Goal: Check status: Check status

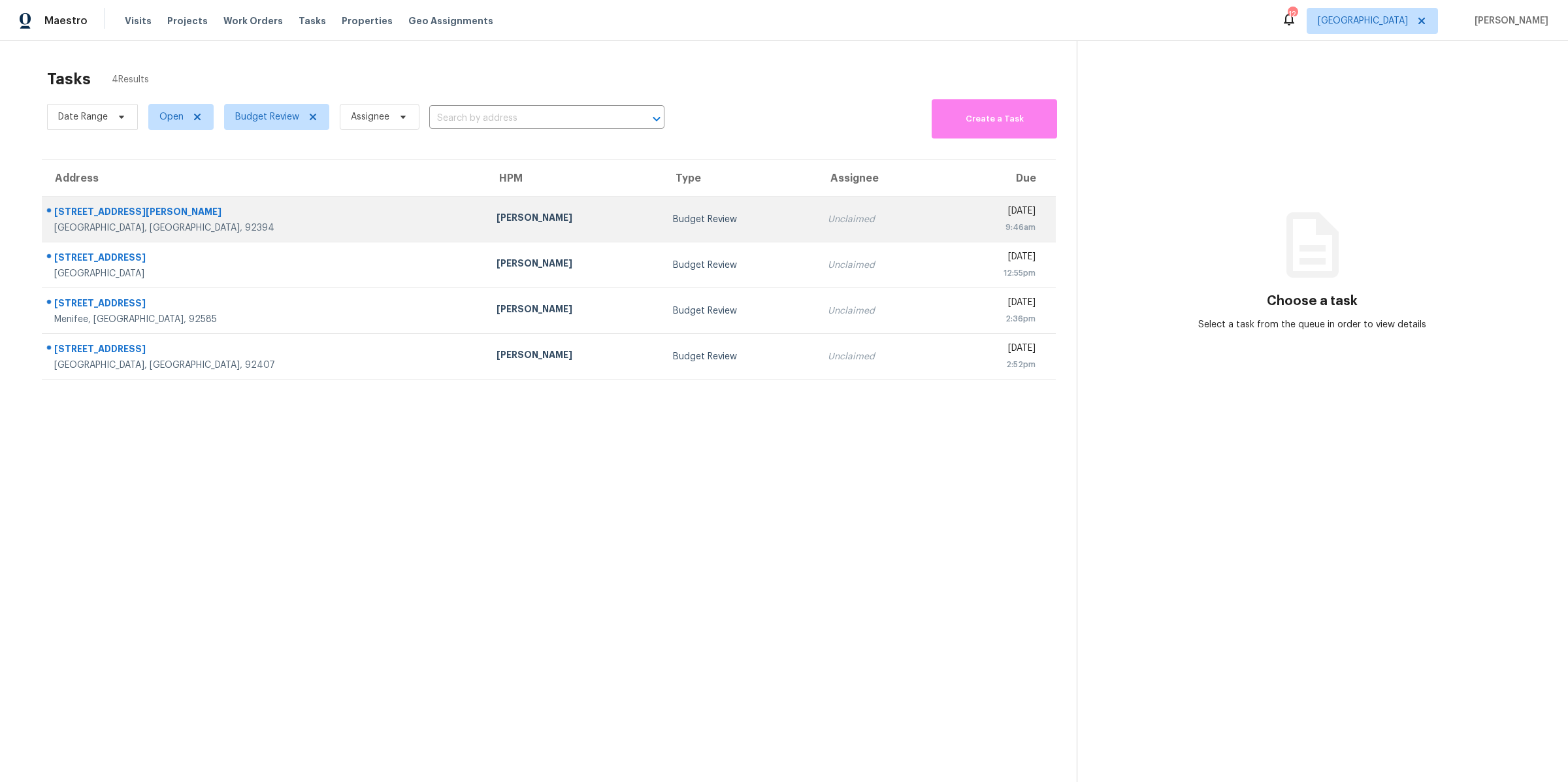
click at [264, 231] on div "Victorville, CA, 92394" at bounding box center [264, 228] width 421 height 13
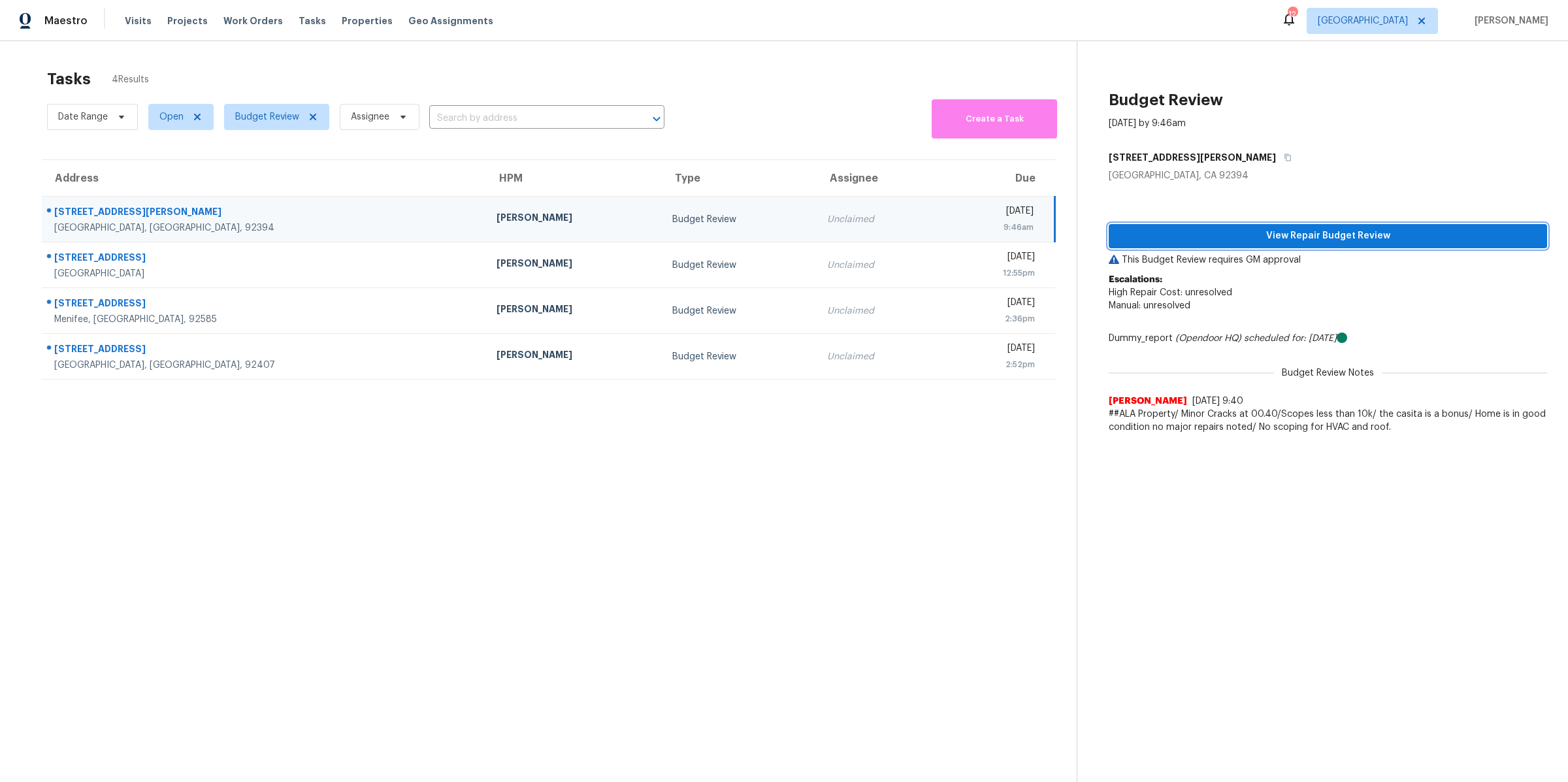
click at [1231, 242] on span "View Repair Budget Review" at bounding box center [1327, 236] width 417 height 17
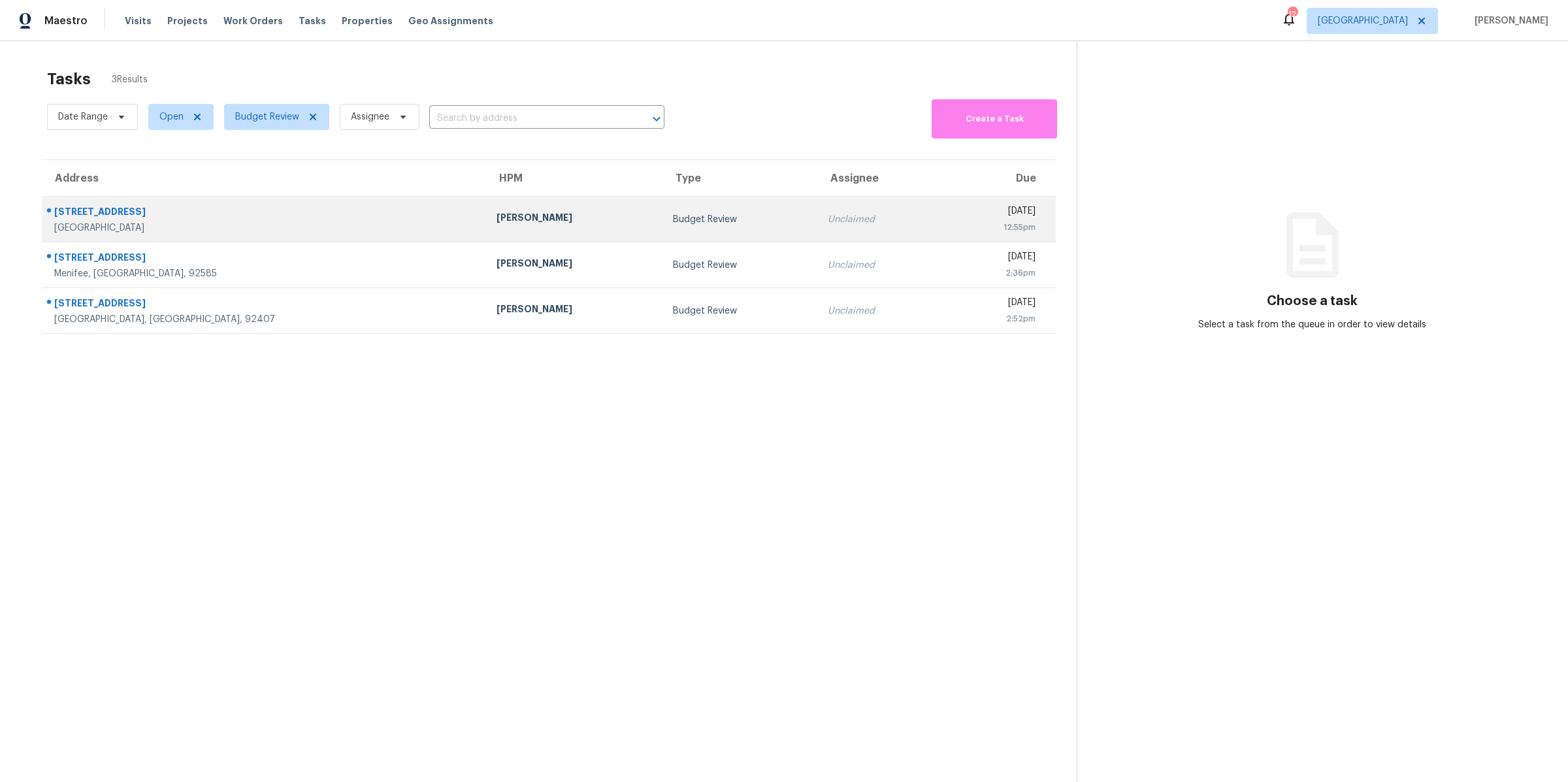
click at [304, 228] on div "Riverside, CA, 92503" at bounding box center [264, 228] width 421 height 13
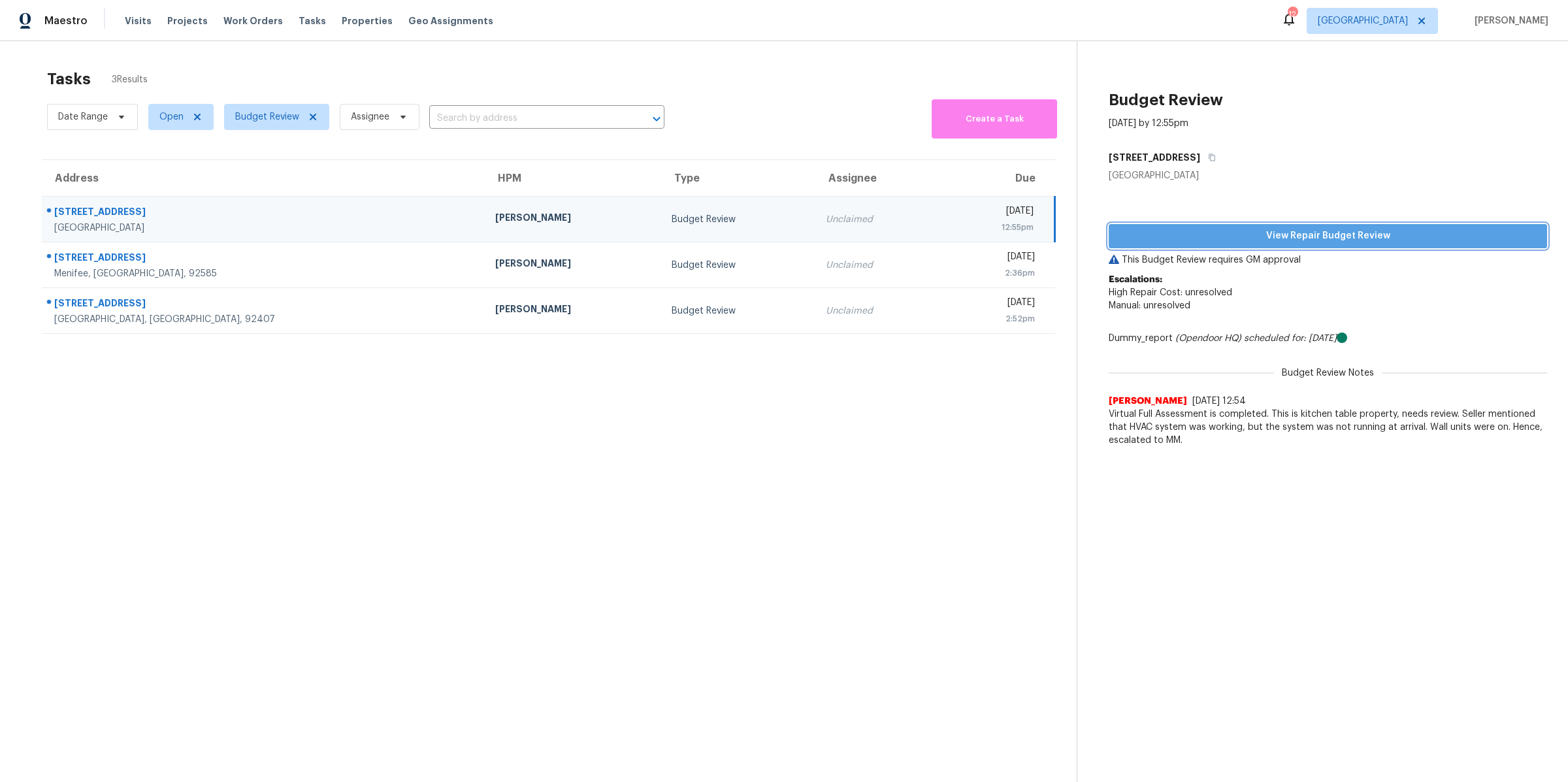
click at [1249, 241] on span "View Repair Budget Review" at bounding box center [1327, 236] width 417 height 17
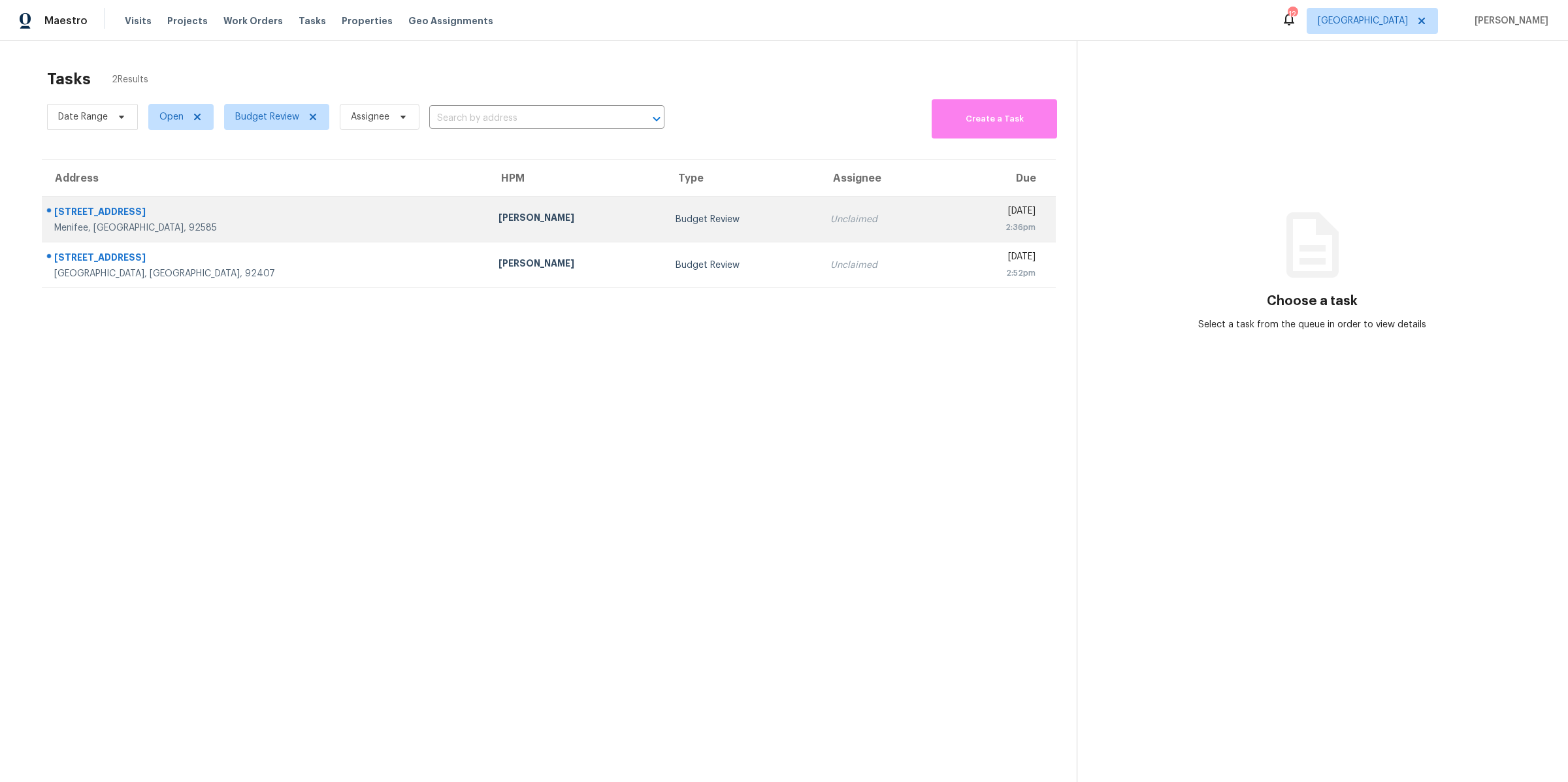
click at [301, 225] on div "Menifee, [GEOGRAPHIC_DATA], 92585" at bounding box center [266, 228] width 423 height 13
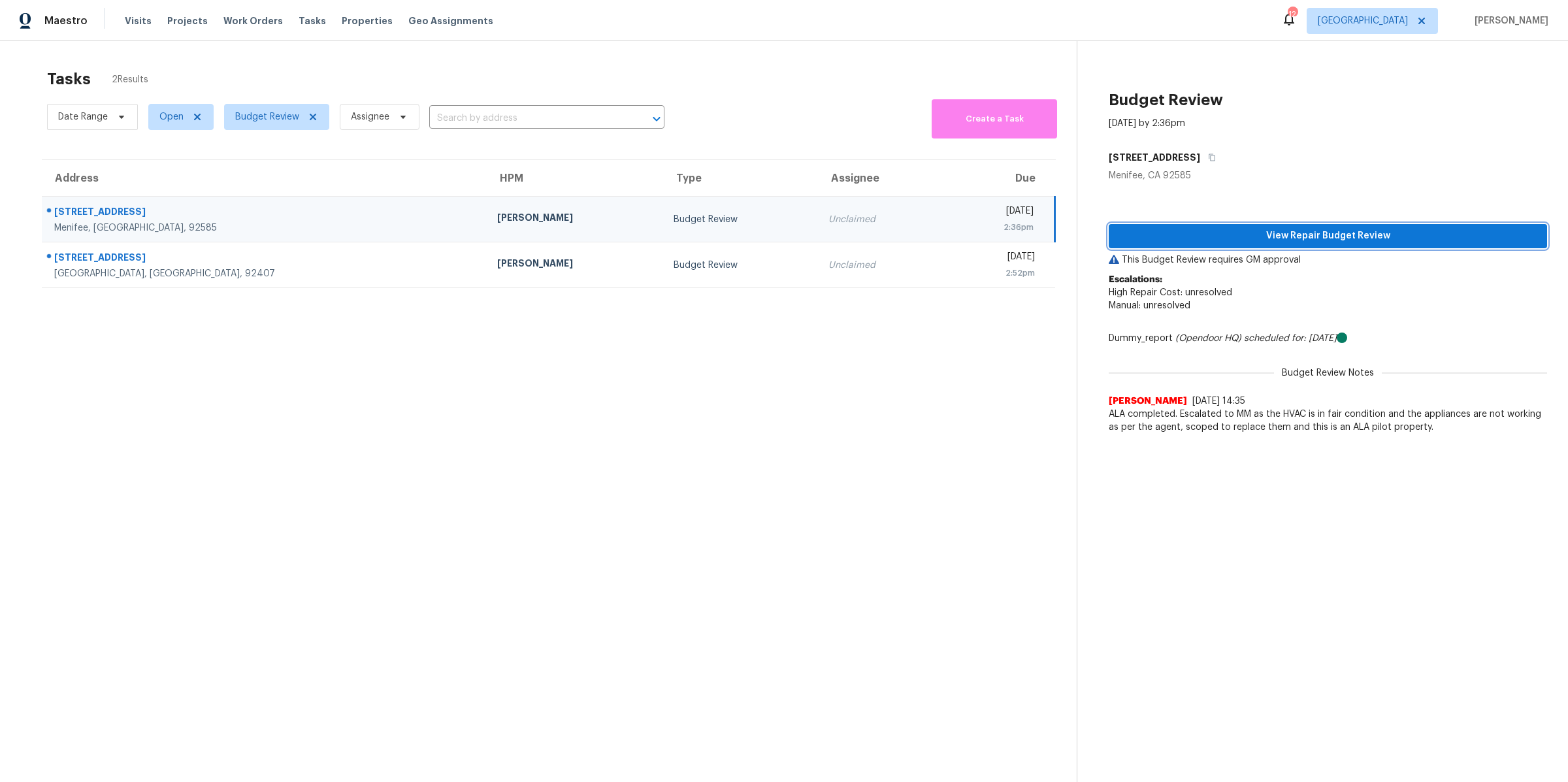
click at [1266, 239] on span "View Repair Budget Review" at bounding box center [1327, 236] width 417 height 17
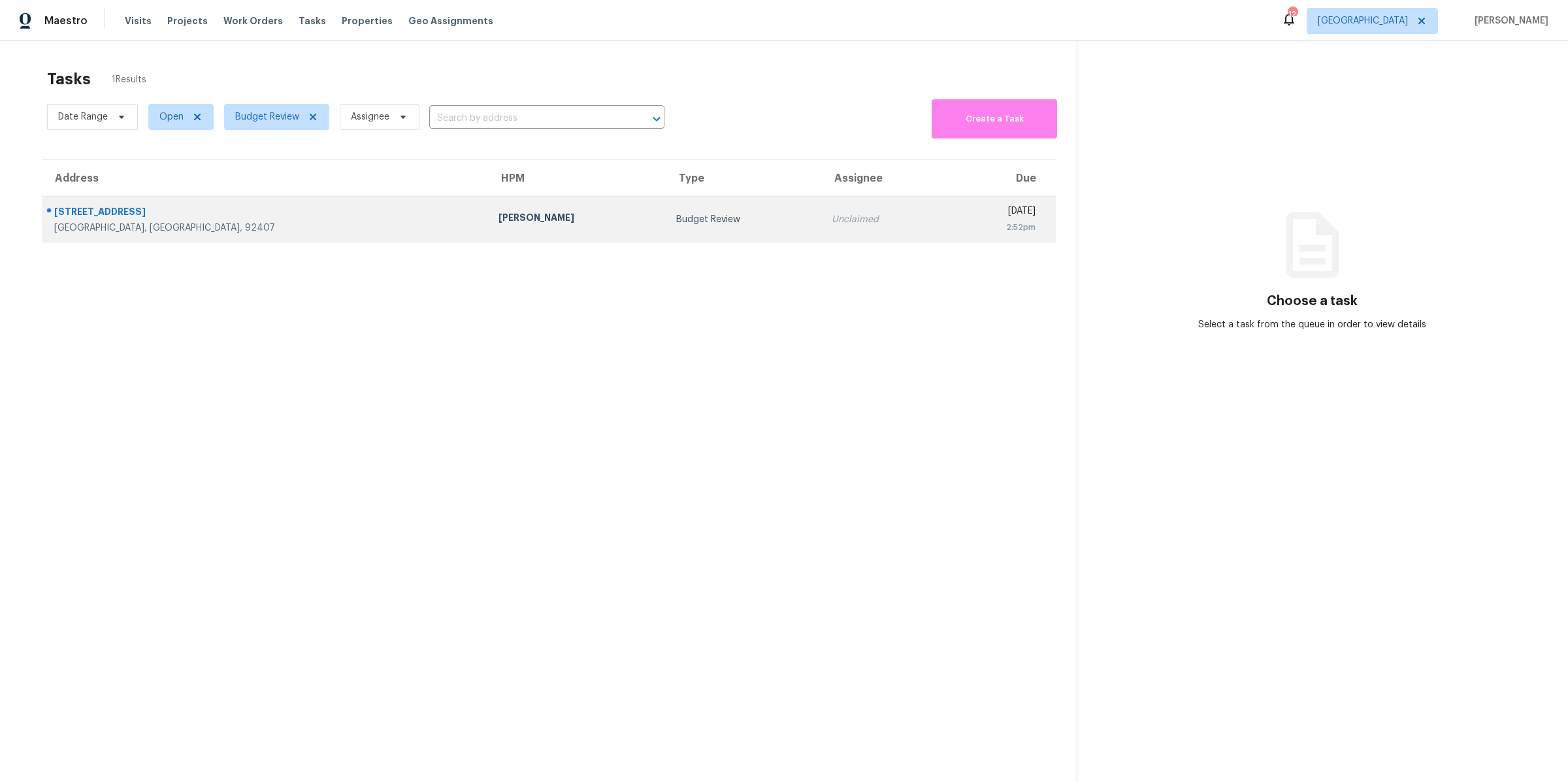
click at [249, 218] on div "[STREET_ADDRESS]" at bounding box center [266, 213] width 423 height 17
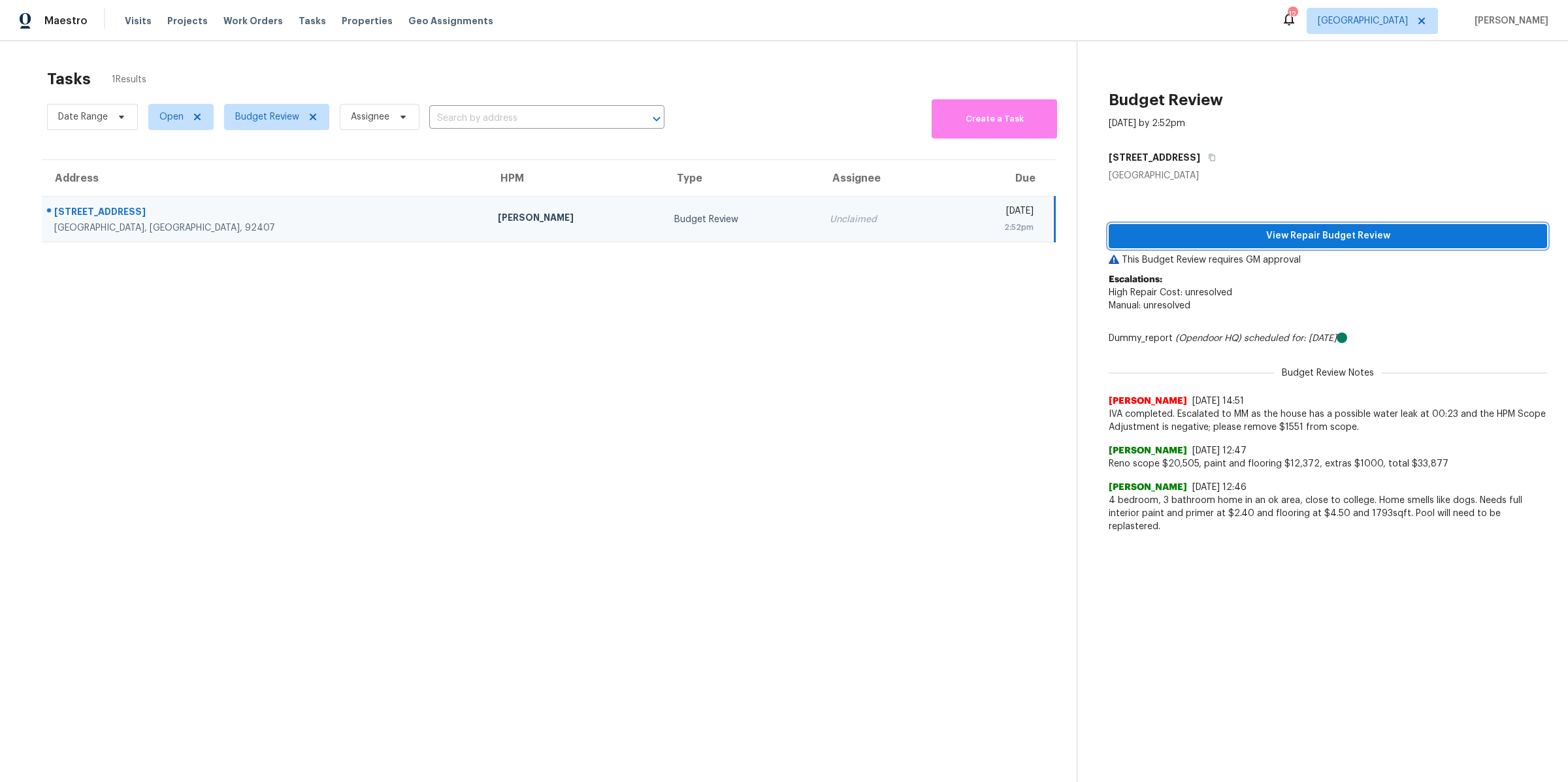
click at [1288, 238] on span "View Repair Budget Review" at bounding box center [1327, 236] width 417 height 17
